Goal: Information Seeking & Learning: Learn about a topic

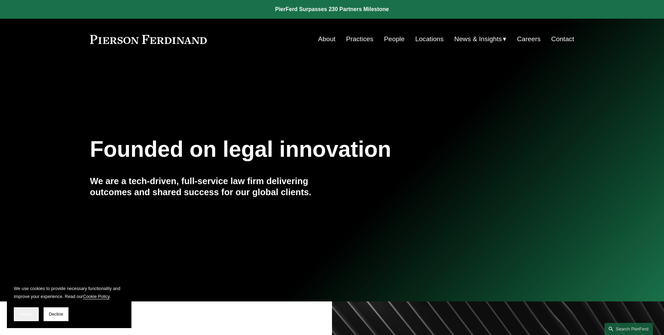
click at [29, 312] on span "Accept" at bounding box center [26, 313] width 13 height 5
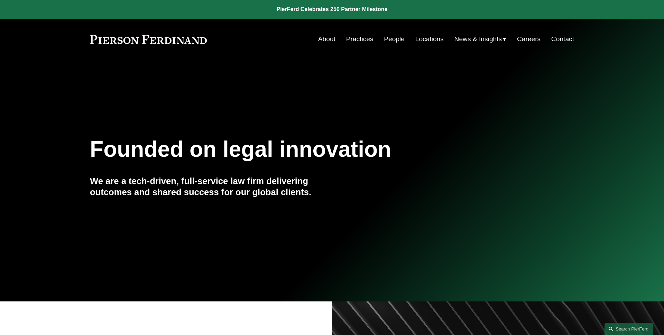
click at [265, 96] on div "Founded on legal innovation We are a tech-driven, full-service law firm deliver…" at bounding box center [332, 180] width 664 height 213
click at [0, 0] on span "News" at bounding box center [0, 0] width 0 height 0
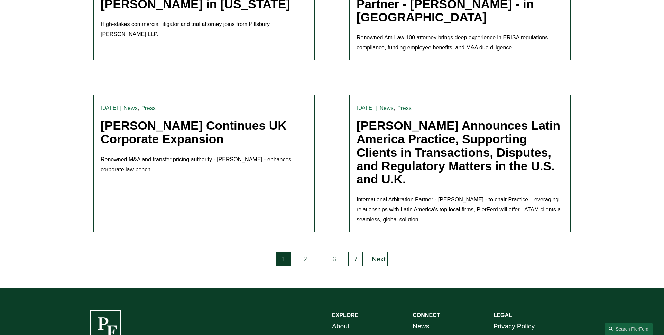
scroll to position [1404, 0]
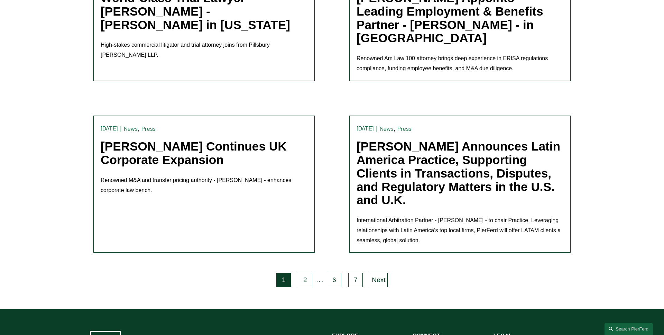
click at [388, 139] on link "[PERSON_NAME] Announces Latin America Practice, Supporting Clients in Transacti…" at bounding box center [458, 172] width 204 height 67
